Goal: Find specific page/section: Find specific page/section

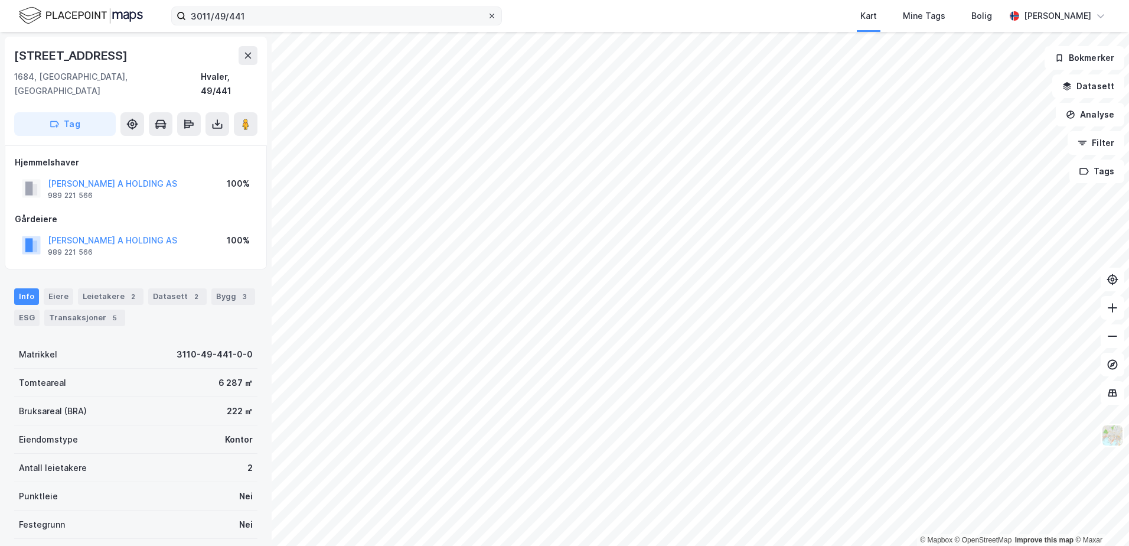
click at [490, 16] on icon at bounding box center [491, 15] width 7 height 7
click at [487, 16] on input "3011/49/441" at bounding box center [336, 16] width 301 height 18
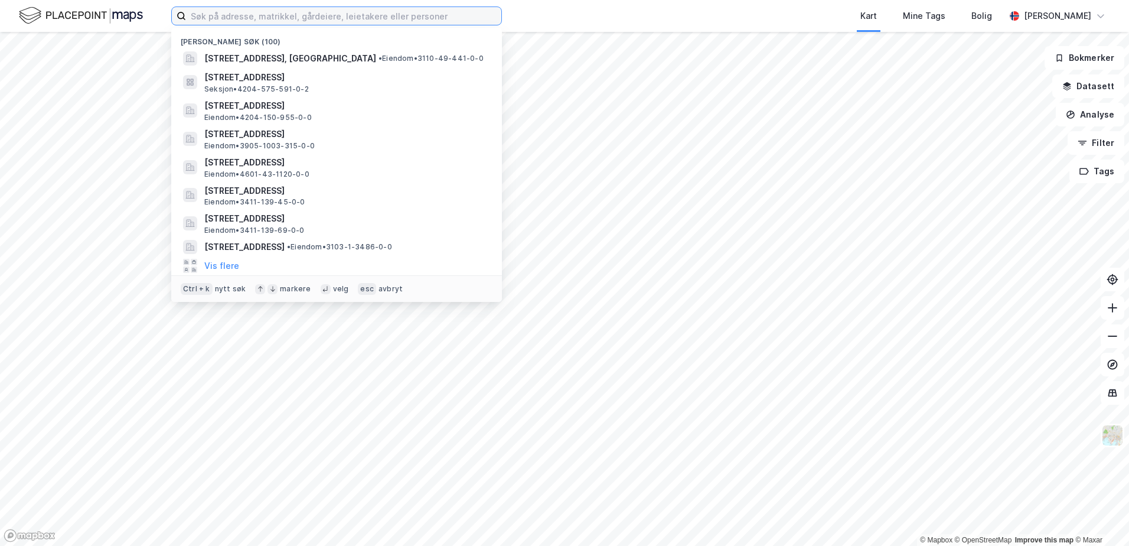
paste input "3118/411/1"
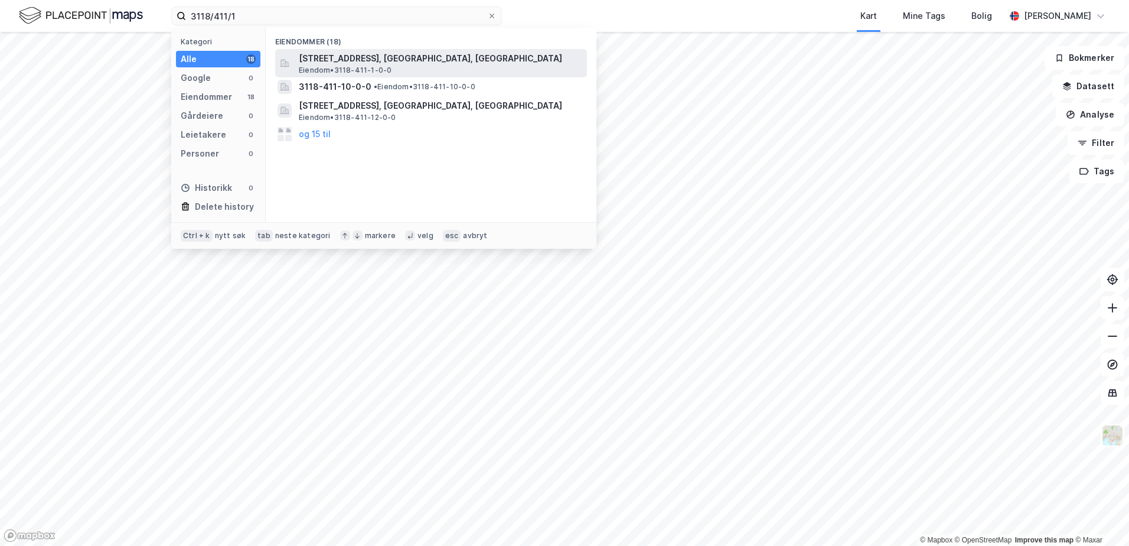
click at [348, 64] on span "[STREET_ADDRESS], [GEOGRAPHIC_DATA], [GEOGRAPHIC_DATA]" at bounding box center [440, 58] width 283 height 14
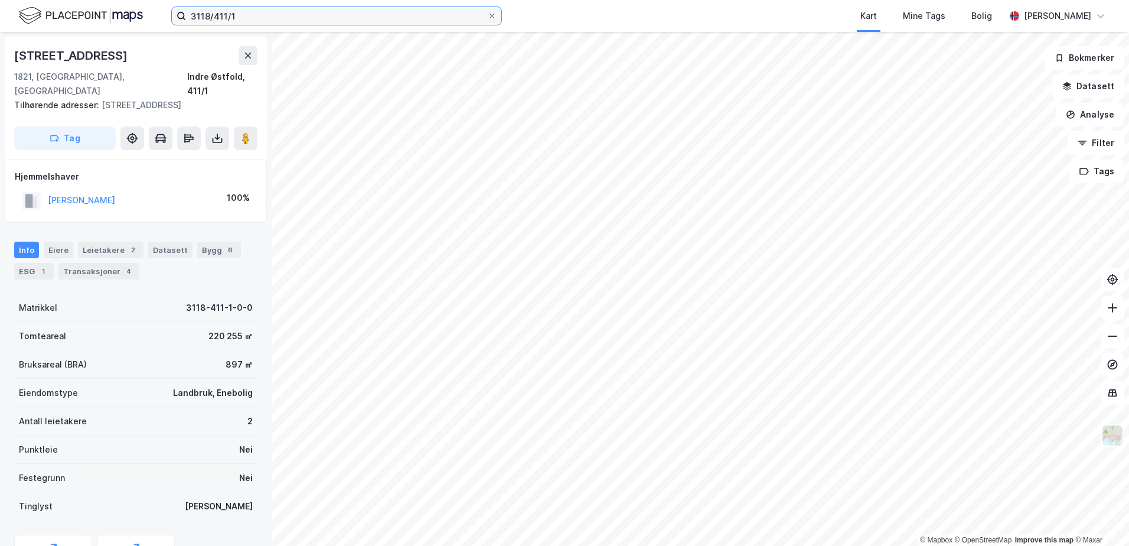
click at [241, 15] on input "3118/411/1" at bounding box center [336, 16] width 301 height 18
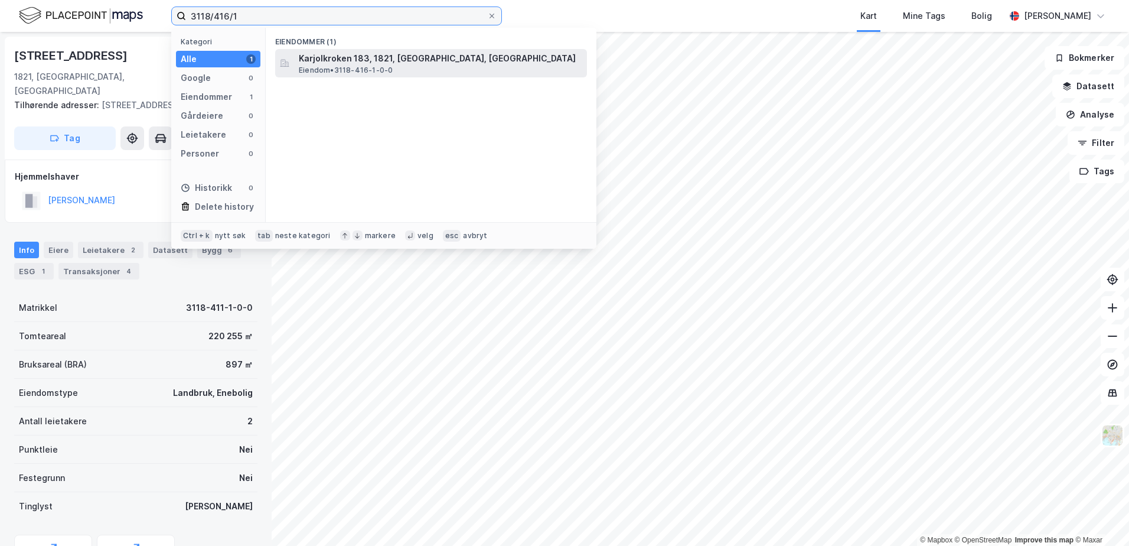
type input "3118/416/1"
click at [357, 63] on span "Karjolkroken 183, 1821, [GEOGRAPHIC_DATA], [GEOGRAPHIC_DATA]" at bounding box center [440, 58] width 283 height 14
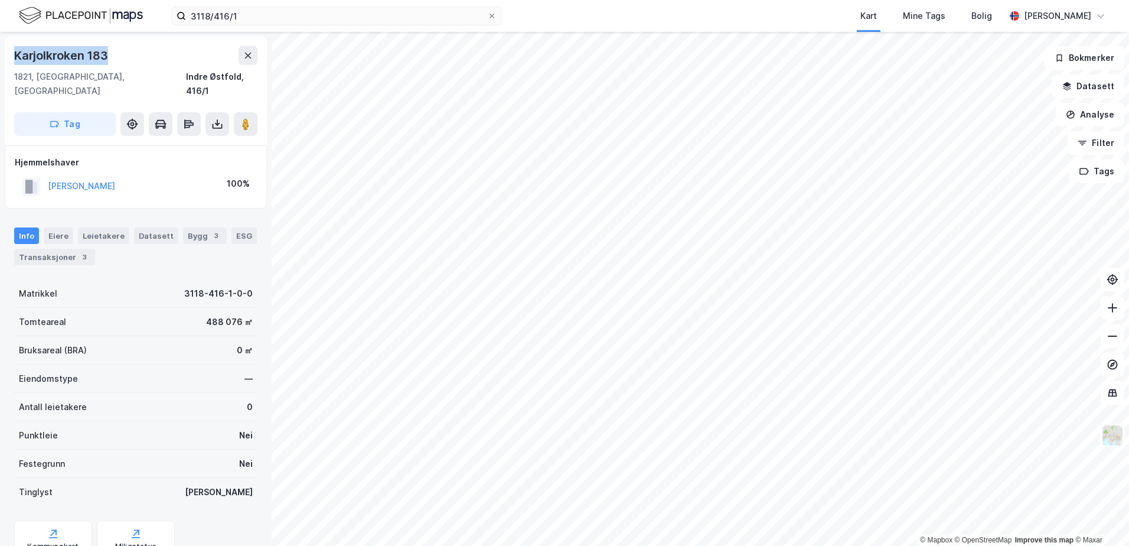
drag, startPoint x: 108, startPoint y: 53, endPoint x: 8, endPoint y: 54, distance: 99.8
click at [8, 54] on div "Karjolkroken 183 1821, [GEOGRAPHIC_DATA], Østfold Indre Østfold, 416/1 Tag" at bounding box center [136, 91] width 262 height 109
copy div "Karjolkroken 183"
